Goal: Information Seeking & Learning: Learn about a topic

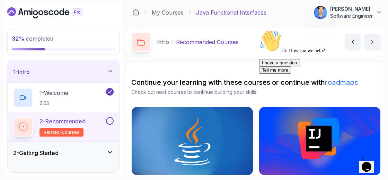
click at [259, 30] on icon "Chat attention grabber" at bounding box center [259, 30] width 0 height 0
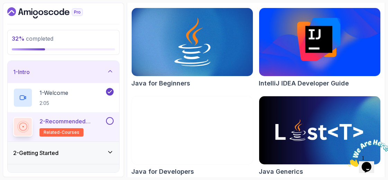
scroll to position [104, 0]
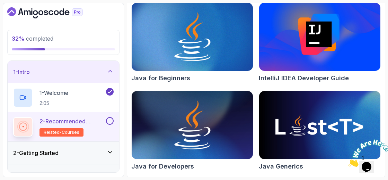
click at [34, 15] on icon "Dashboard" at bounding box center [45, 12] width 76 height 11
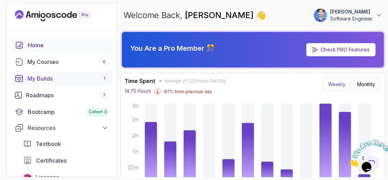
click at [51, 78] on div "My Builds 1" at bounding box center [67, 78] width 81 height 8
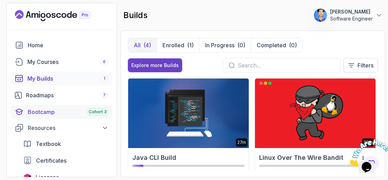
click at [64, 113] on div "Bootcamp Cohort 3" at bounding box center [68, 111] width 81 height 8
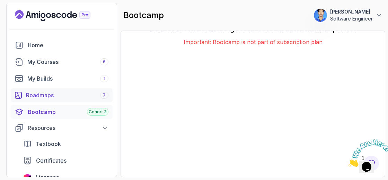
click at [49, 99] on link "Roadmaps 7" at bounding box center [62, 95] width 102 height 14
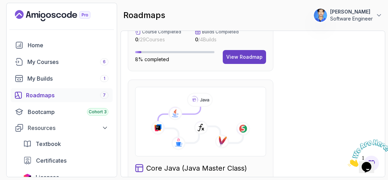
scroll to position [399, 0]
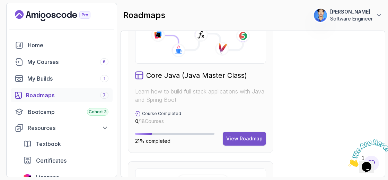
click at [243, 140] on div "View Roadmap" at bounding box center [244, 138] width 36 height 7
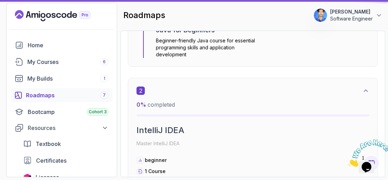
scroll to position [7, 0]
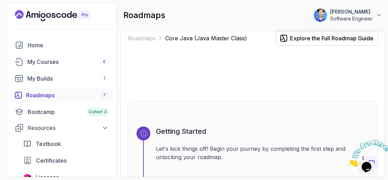
click at [348, 162] on icon "Close" at bounding box center [348, 165] width 0 height 6
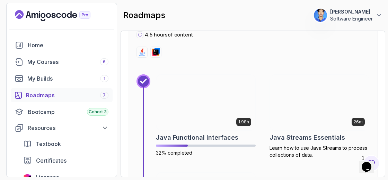
scroll to position [2559, 0]
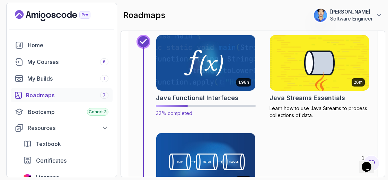
click at [221, 44] on img at bounding box center [206, 63] width 104 height 58
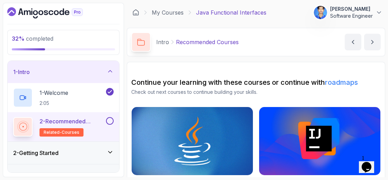
click at [104, 144] on div "2 - Getting Started" at bounding box center [64, 152] width 112 height 22
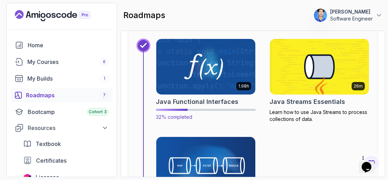
scroll to position [2557, 0]
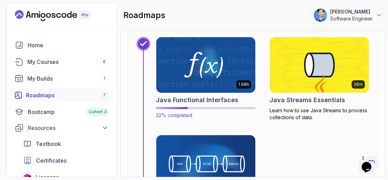
click at [200, 49] on img at bounding box center [206, 65] width 104 height 58
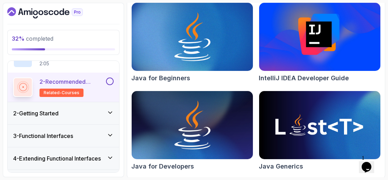
scroll to position [22, 0]
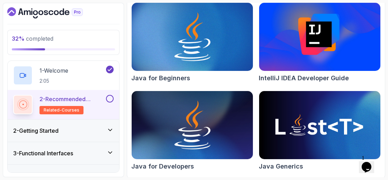
click at [101, 131] on div "2 - Getting Started" at bounding box center [63, 130] width 101 height 8
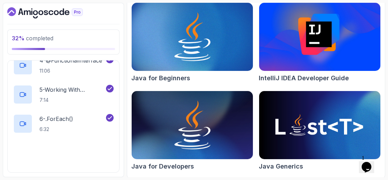
scroll to position [254, 0]
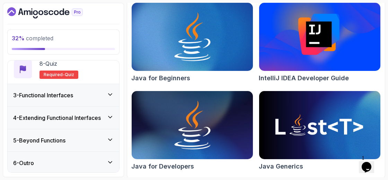
click at [95, 89] on div "3 - Functional Interfaces" at bounding box center [64, 95] width 112 height 22
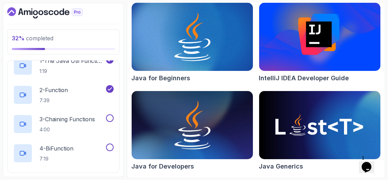
scroll to position [80, 0]
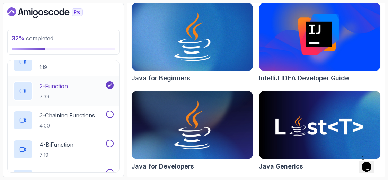
click at [73, 100] on div "2 - Function 7:39" at bounding box center [64, 90] width 112 height 29
click at [71, 87] on div "2 - Function 7:39" at bounding box center [59, 90] width 92 height 19
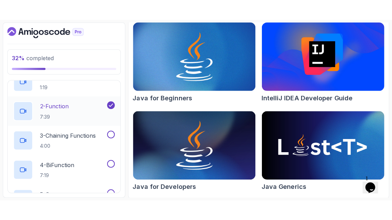
scroll to position [78, 0]
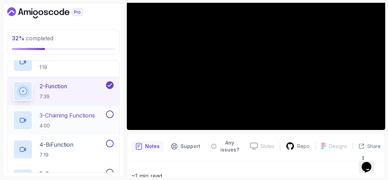
click at [60, 114] on p "3 - Chaining Functions" at bounding box center [67, 115] width 55 height 8
